Goal: Task Accomplishment & Management: Manage account settings

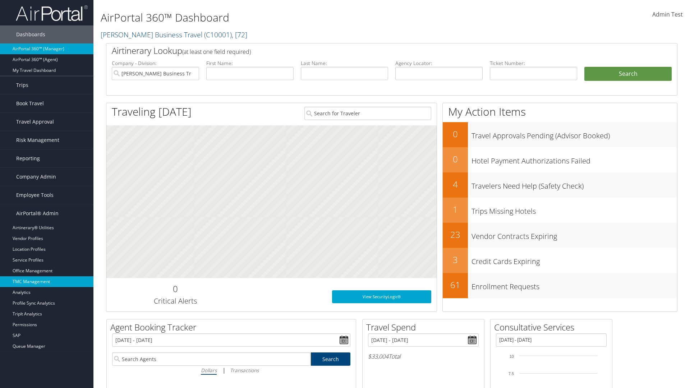
click at [47, 282] on link "TMC Management" at bounding box center [46, 281] width 93 height 11
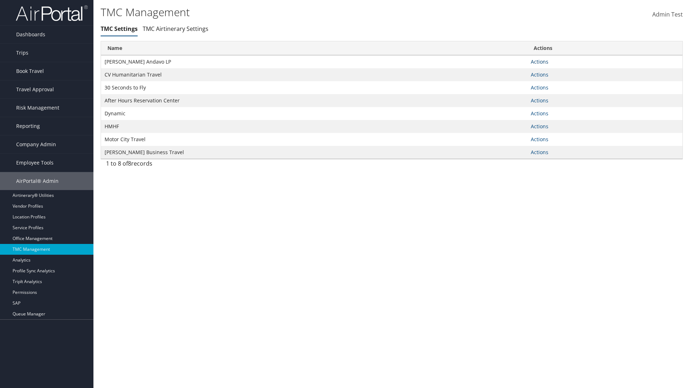
click at [540, 61] on link "Actions" at bounding box center [540, 61] width 18 height 7
click at [517, 72] on link "Update TMC settings" at bounding box center [516, 72] width 59 height 12
select select "183"
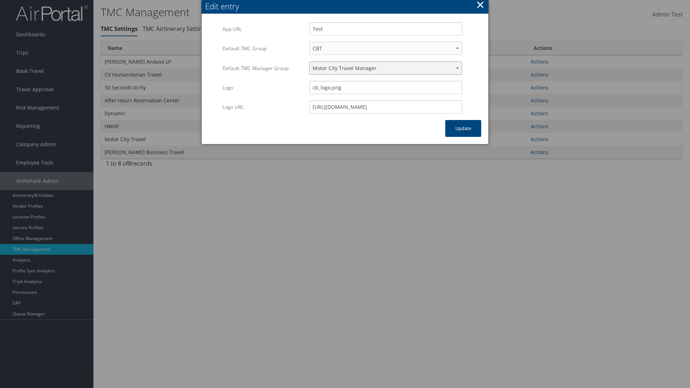
click at [386, 68] on select "Travel Manager HMHF Travel Manager Motor City Travel Manager" at bounding box center [386, 67] width 153 height 13
select select "113"
click at [463, 128] on button "Update" at bounding box center [463, 128] width 36 height 17
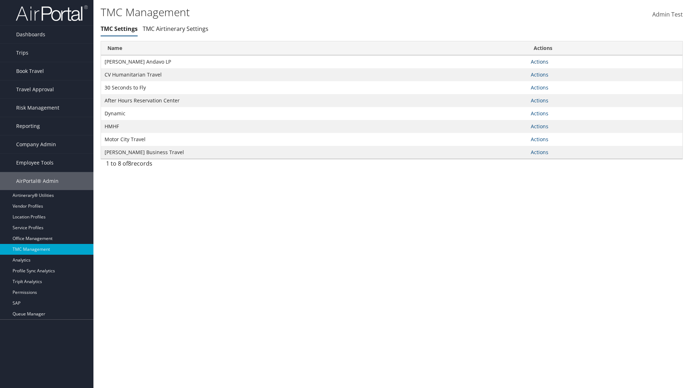
click at [540, 61] on link "Actions" at bounding box center [540, 61] width 18 height 7
click at [517, 72] on link "Update TMC settings" at bounding box center [516, 72] width 59 height 12
select select "183"
select select "113"
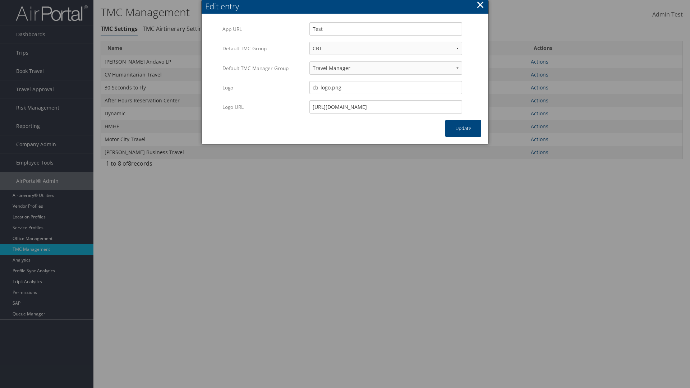
click at [480, 6] on button "×" at bounding box center [480, 4] width 8 height 14
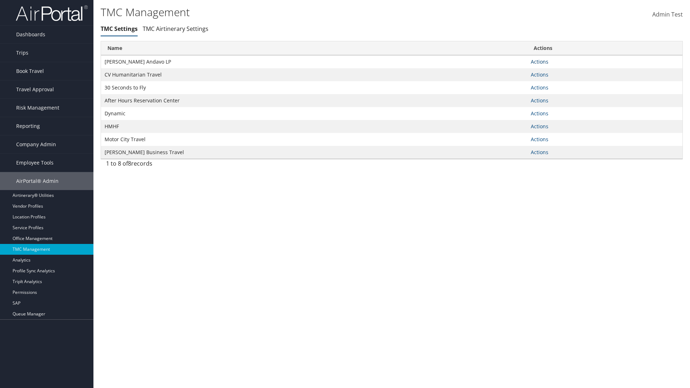
click at [540, 61] on link "Actions" at bounding box center [540, 61] width 18 height 7
click at [517, 72] on link "Update TMC settings" at bounding box center [516, 72] width 59 height 12
select select "183"
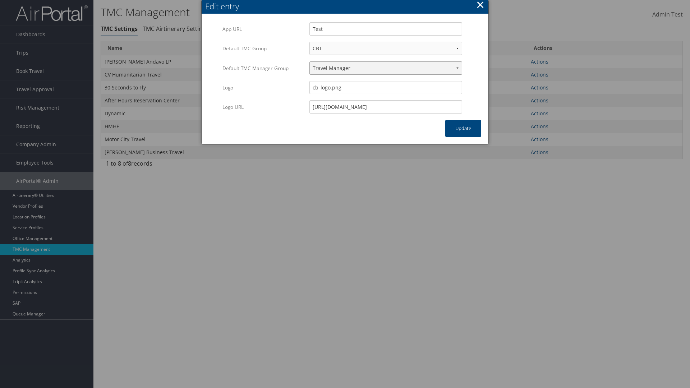
click at [386, 68] on select "Travel Manager HMHF Travel Manager Motor City Travel Manager" at bounding box center [386, 67] width 153 height 13
select select "236"
click at [463, 128] on button "Update" at bounding box center [463, 128] width 36 height 17
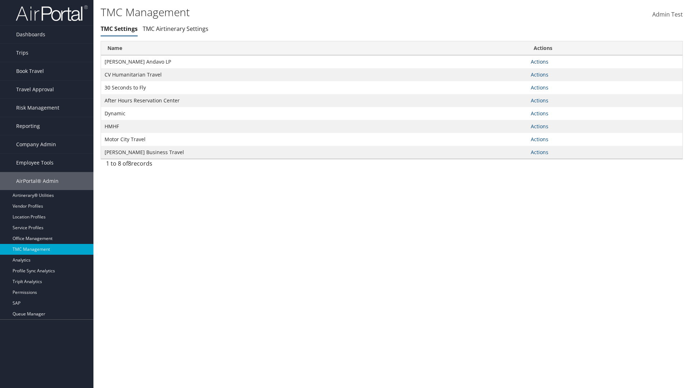
click at [540, 61] on link "Actions" at bounding box center [540, 61] width 18 height 7
click at [517, 72] on link "Update TMC settings" at bounding box center [516, 72] width 59 height 12
select select "183"
select select "236"
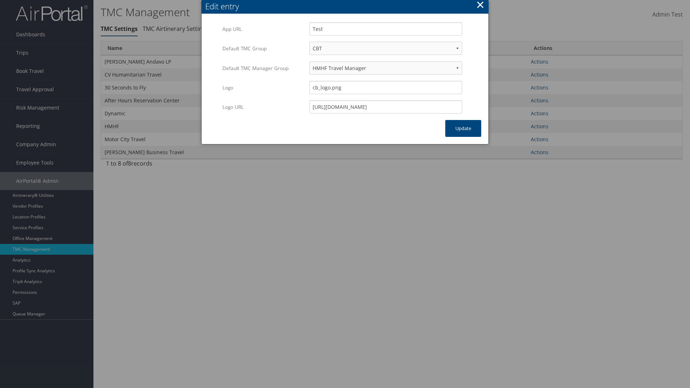
click at [480, 6] on button "×" at bounding box center [480, 4] width 8 height 14
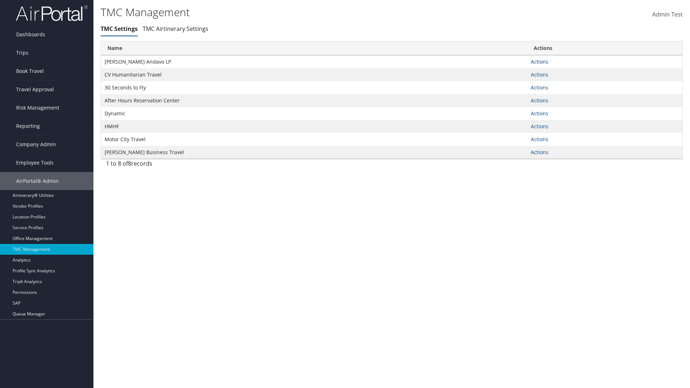
click at [540, 61] on link "Actions" at bounding box center [540, 61] width 18 height 7
click at [517, 72] on link "Update TMC settings" at bounding box center [516, 72] width 59 height 12
select select "183"
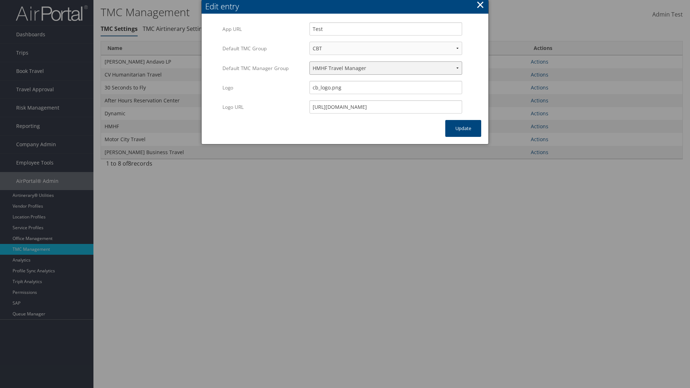
click at [386, 68] on select "Travel Manager HMHF Travel Manager Motor City Travel Manager" at bounding box center [386, 67] width 153 height 13
select select "240"
click at [463, 128] on button "Update" at bounding box center [463, 128] width 36 height 17
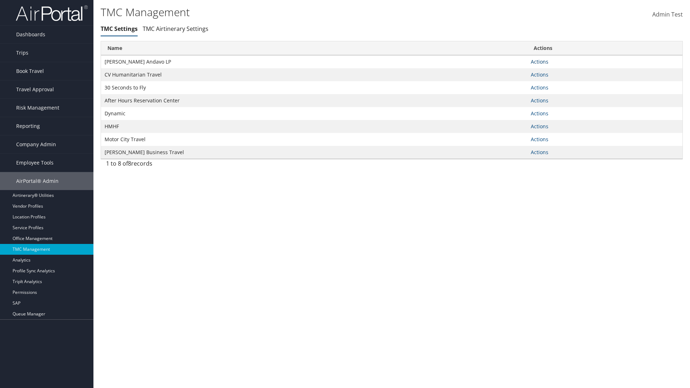
click at [540, 61] on link "Actions" at bounding box center [540, 61] width 18 height 7
click at [517, 72] on link "Update TMC settings" at bounding box center [516, 72] width 59 height 12
select select "183"
select select "240"
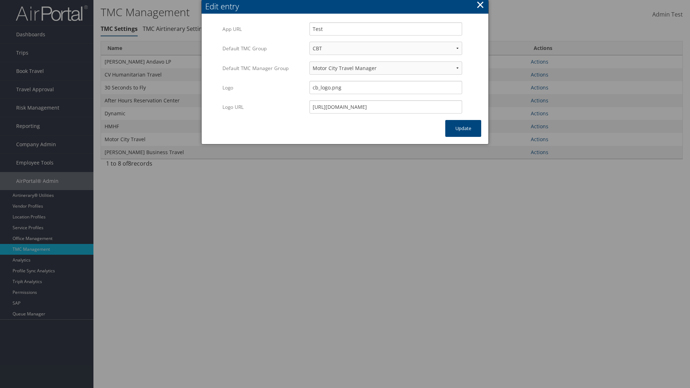
click at [480, 6] on button "×" at bounding box center [480, 4] width 8 height 14
